Goal: Navigation & Orientation: Find specific page/section

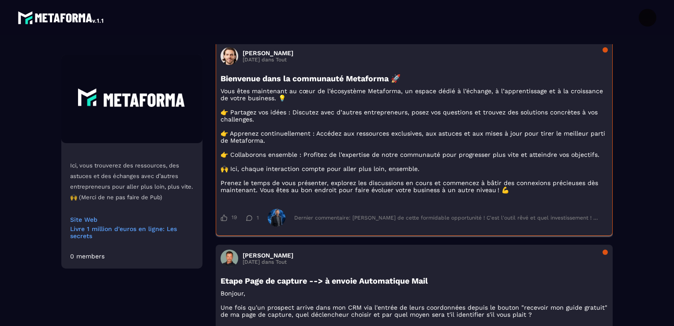
scroll to position [132, 0]
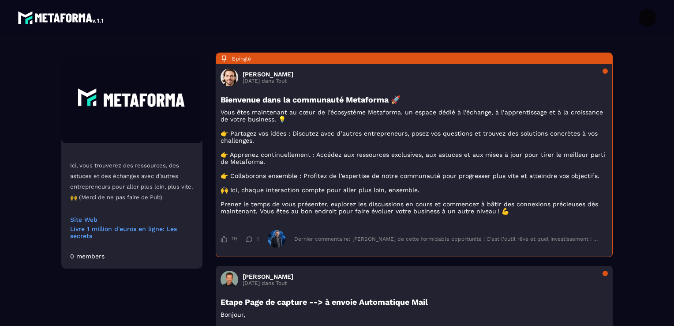
click at [44, 18] on img at bounding box center [61, 18] width 87 height 18
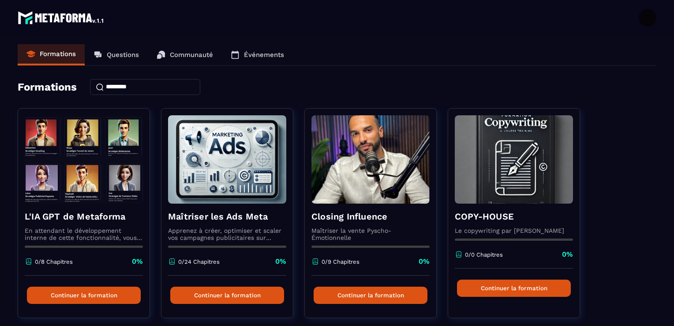
click at [61, 15] on img at bounding box center [61, 18] width 87 height 18
